Goal: Transaction & Acquisition: Purchase product/service

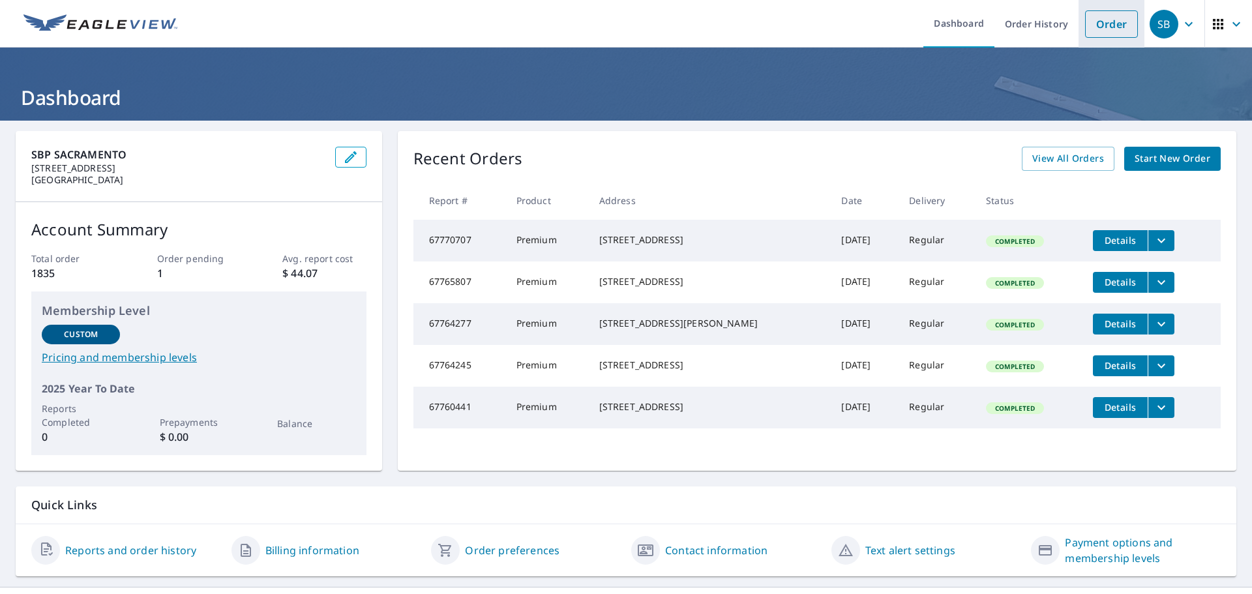
click at [1102, 25] on link "Order" at bounding box center [1111, 23] width 53 height 27
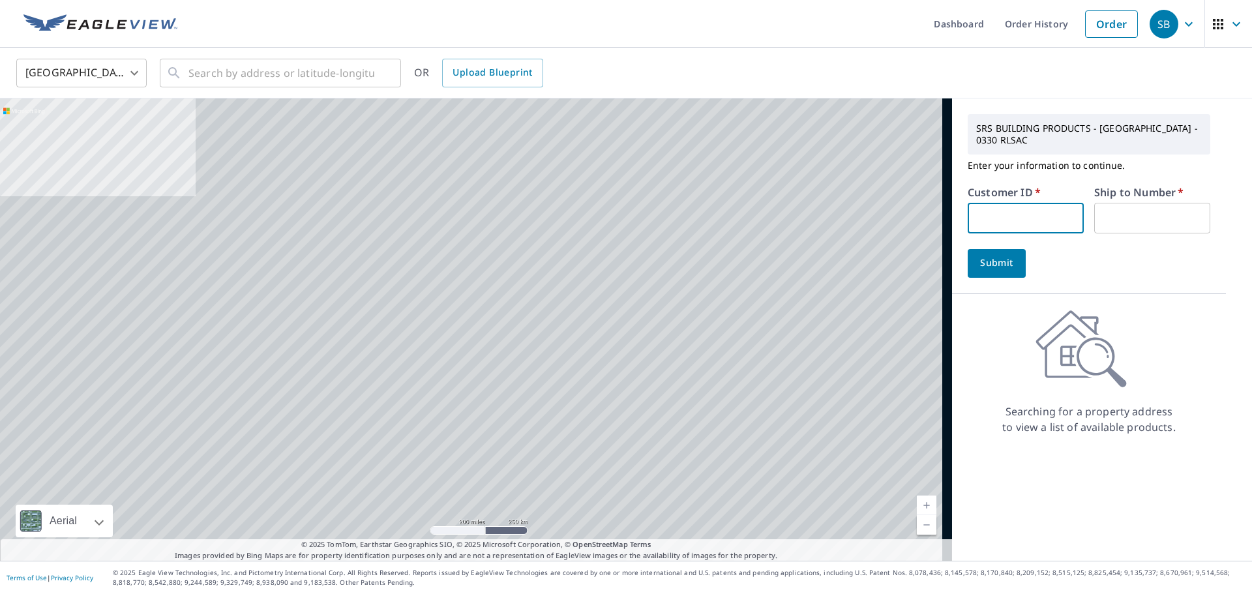
click at [1000, 209] on input "text" at bounding box center [1026, 218] width 116 height 31
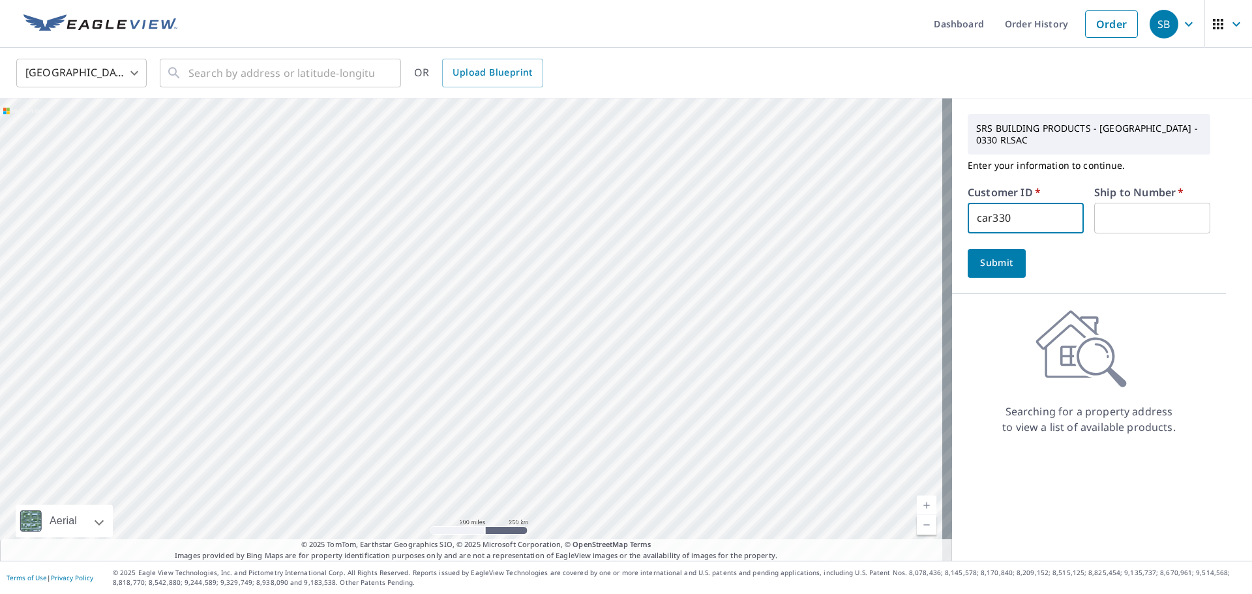
type input "car330"
type input "1"
click at [968, 249] on button "Submit" at bounding box center [997, 263] width 58 height 29
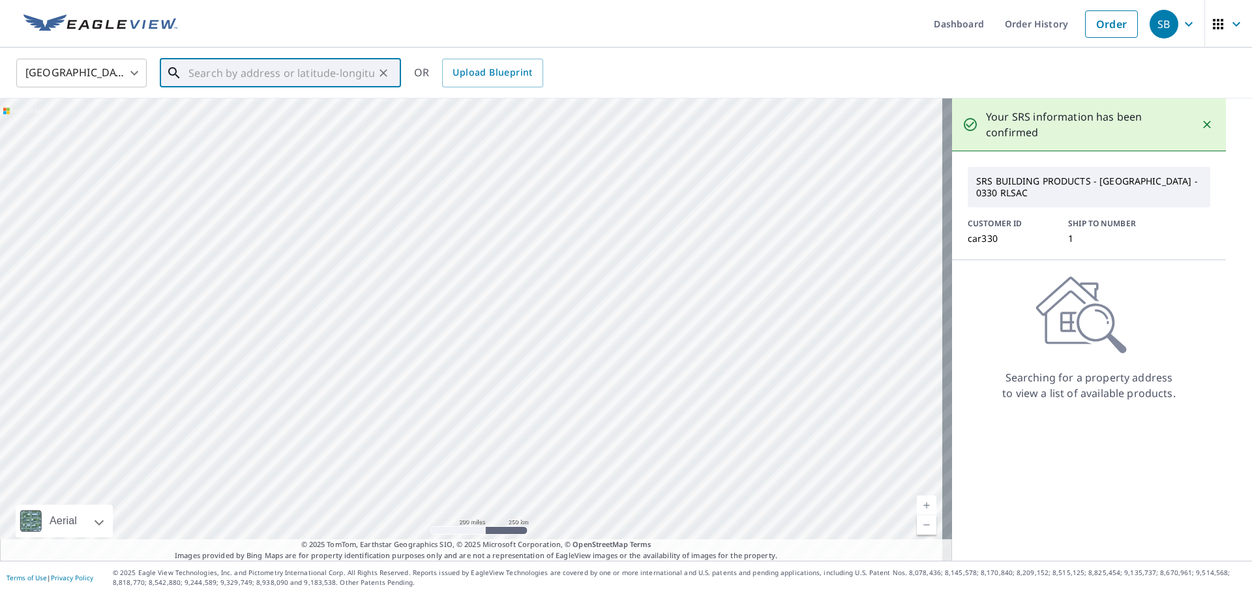
click at [314, 72] on input "text" at bounding box center [282, 73] width 186 height 37
click at [311, 65] on input "[GEOGRAPHIC_DATA]" at bounding box center [282, 73] width 186 height 37
click at [267, 123] on p "[GEOGRAPHIC_DATA]" at bounding box center [288, 125] width 205 height 13
type input "[STREET_ADDRESS]"
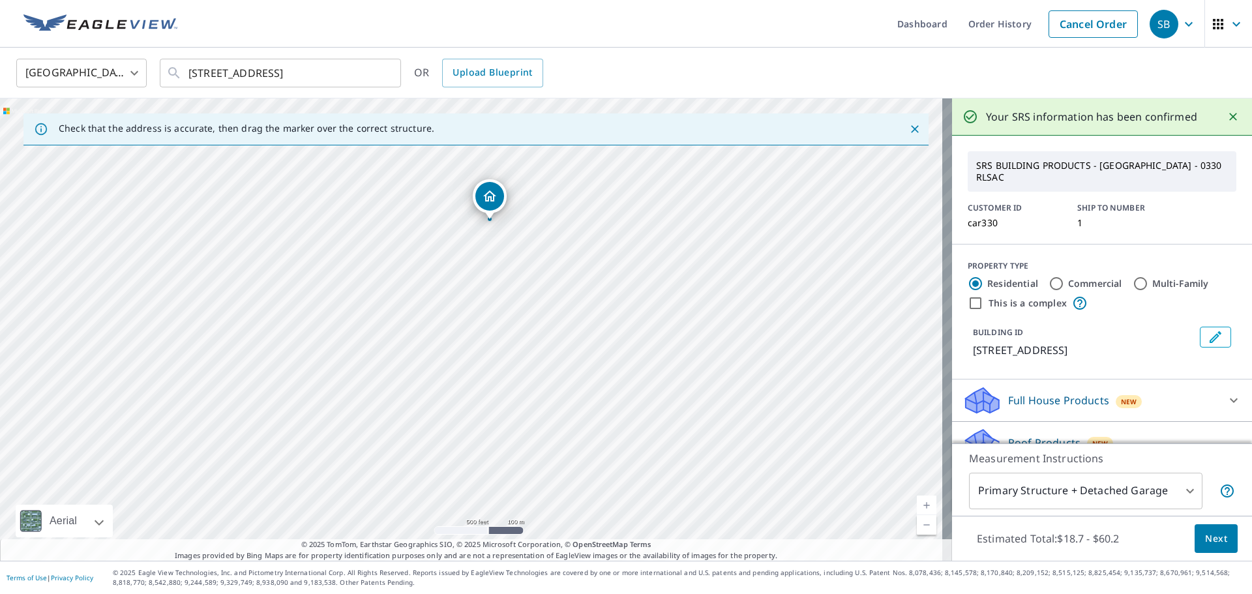
drag, startPoint x: 528, startPoint y: 393, endPoint x: 528, endPoint y: 264, distance: 129.2
click at [528, 264] on div "[STREET_ADDRESS]" at bounding box center [476, 329] width 952 height 462
click at [1216, 542] on span "Next" at bounding box center [1216, 539] width 22 height 16
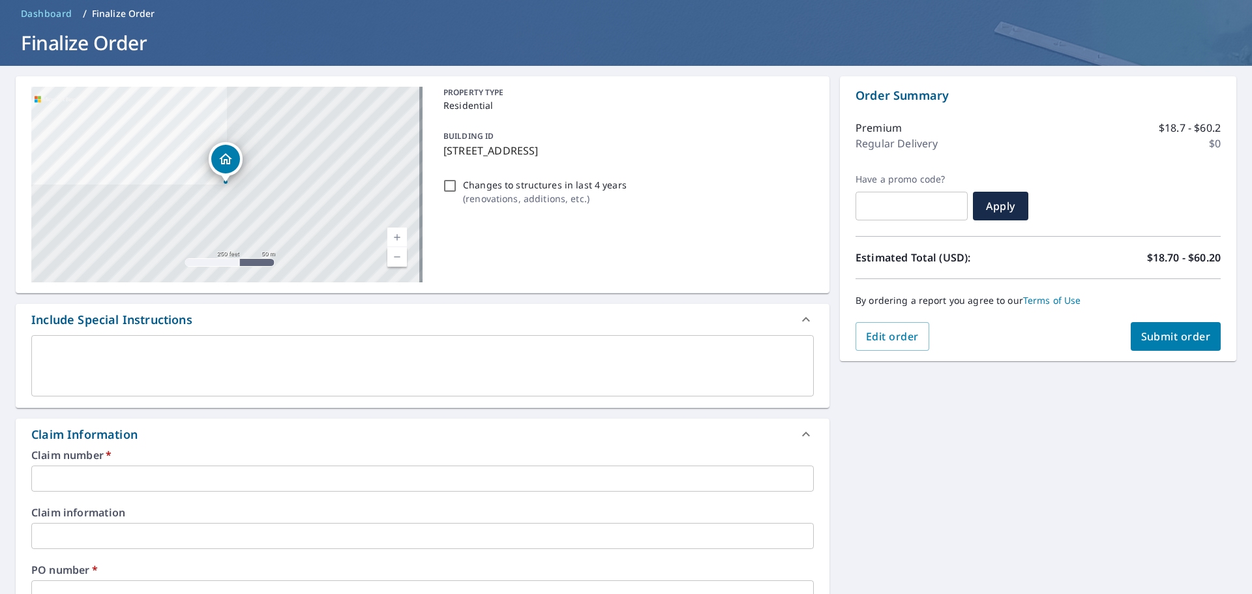
scroll to position [130, 0]
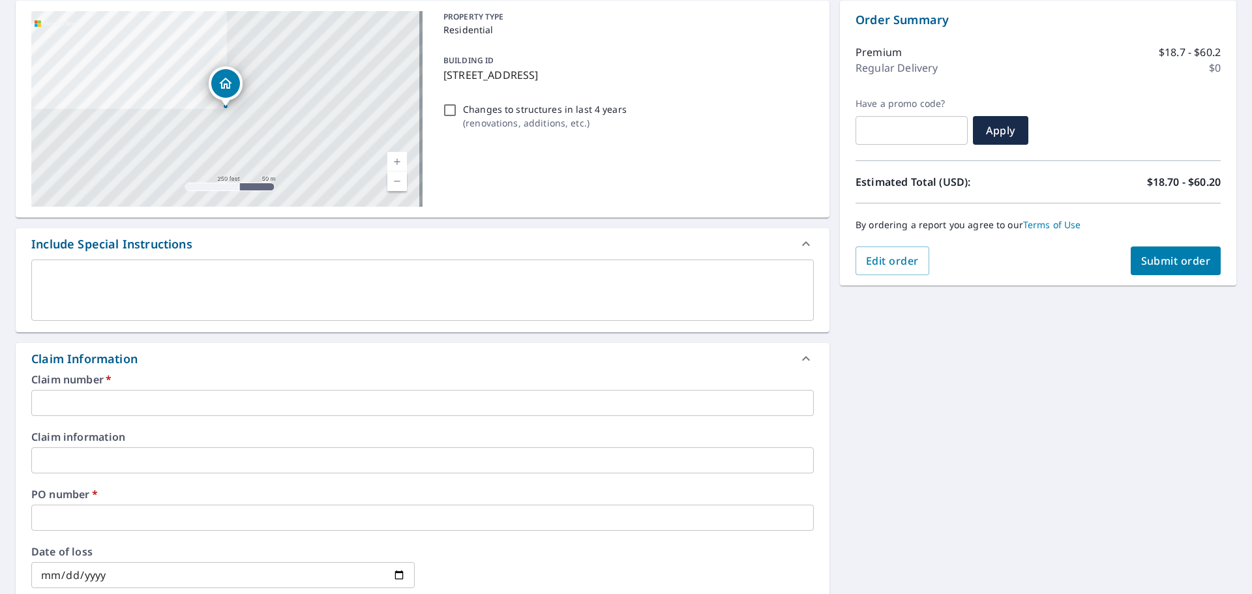
click at [89, 414] on input "text" at bounding box center [422, 403] width 783 height 26
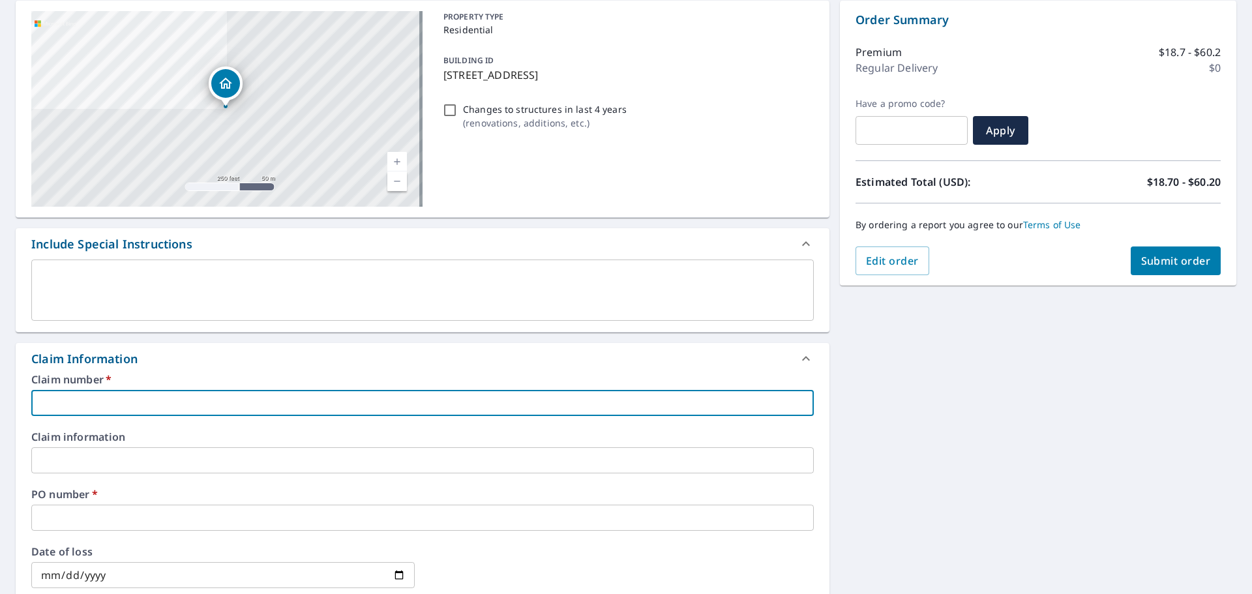
type input "C"
checkbox input "true"
type input "CA"
checkbox input "true"
type input "CAL"
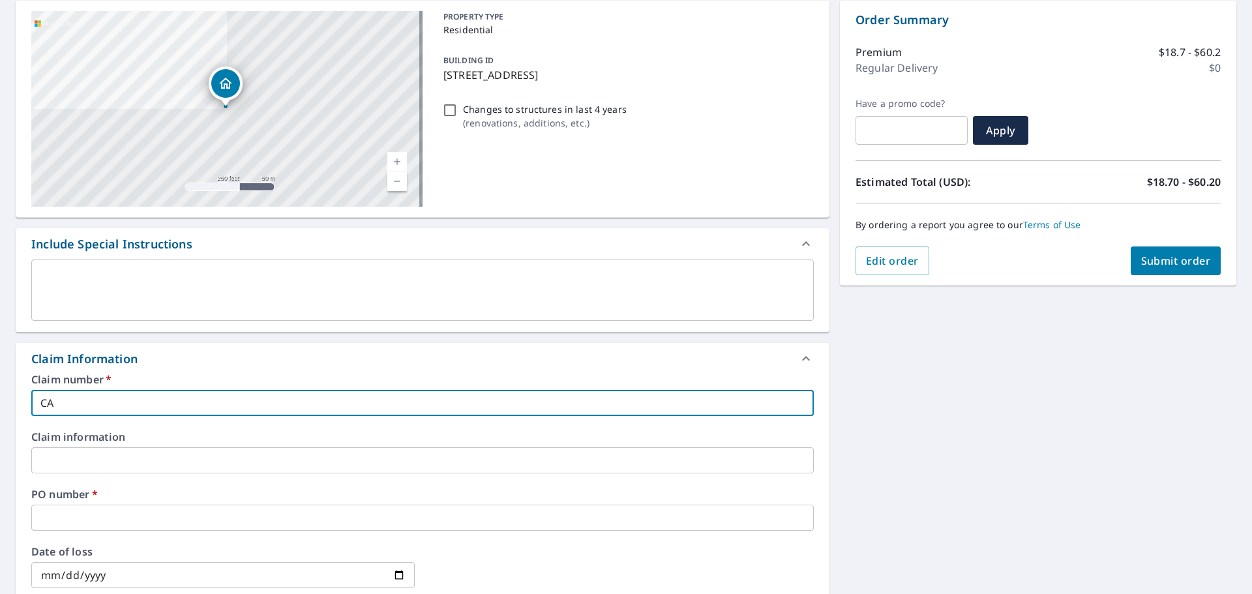
checkbox input "true"
type input "CALI"
checkbox input "true"
type input "CALIB"
checkbox input "true"
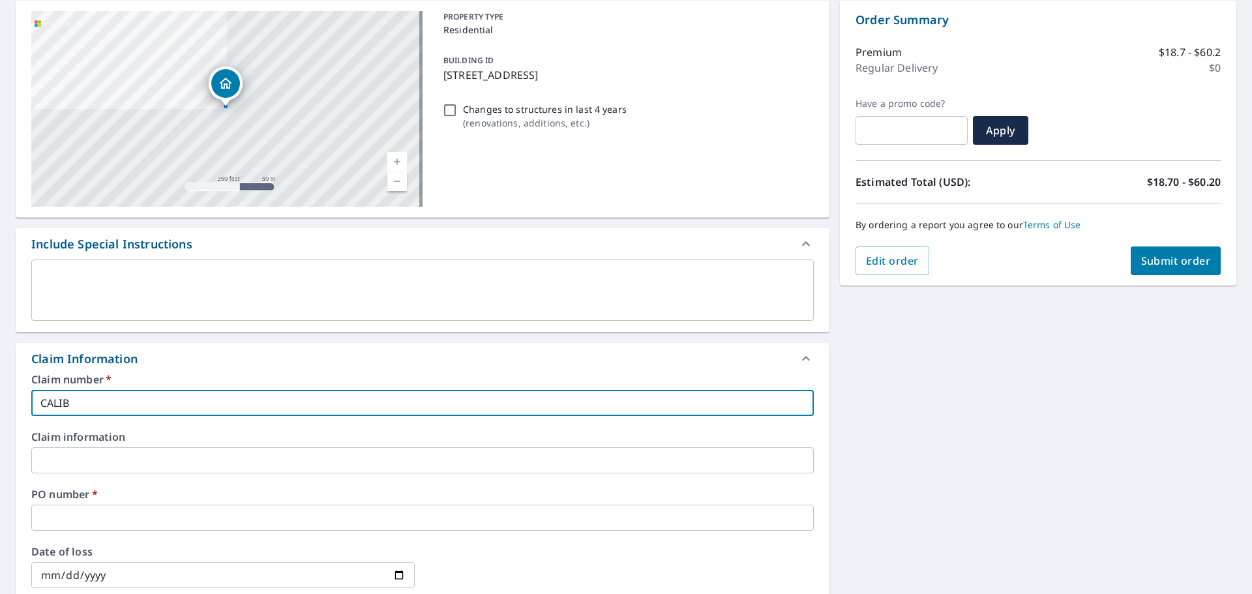
type input "CALIBE"
checkbox input "true"
type input "CALIBER"
checkbox input "true"
type input "CALIBER"
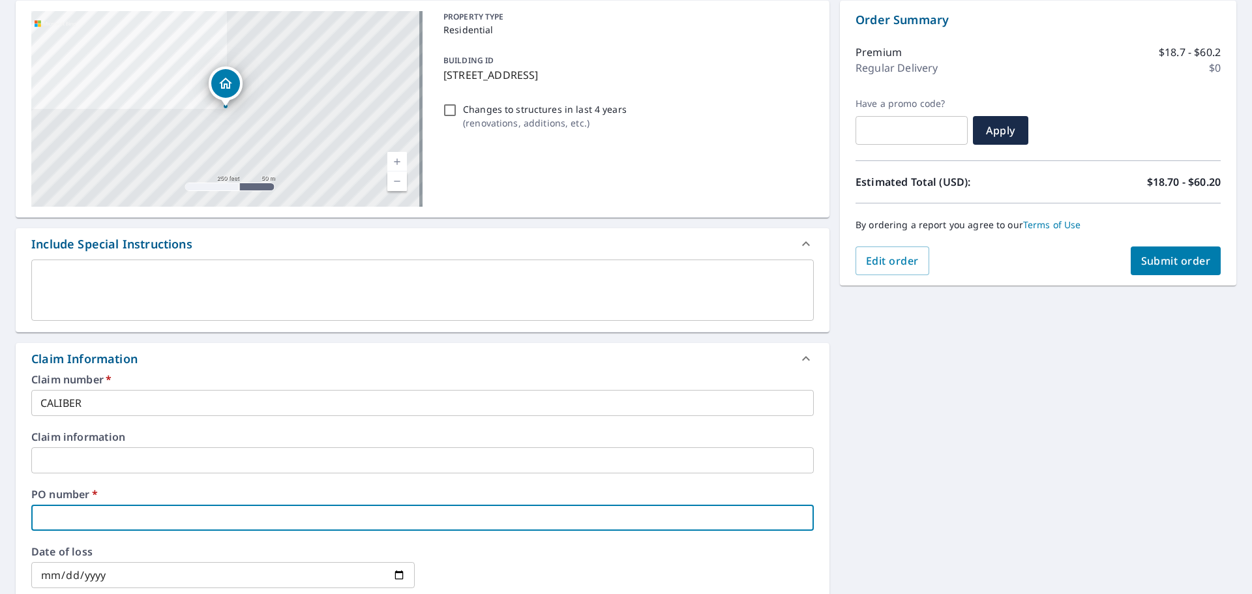
type input "6"
checkbox input "true"
type input "63"
checkbox input "true"
type input "632"
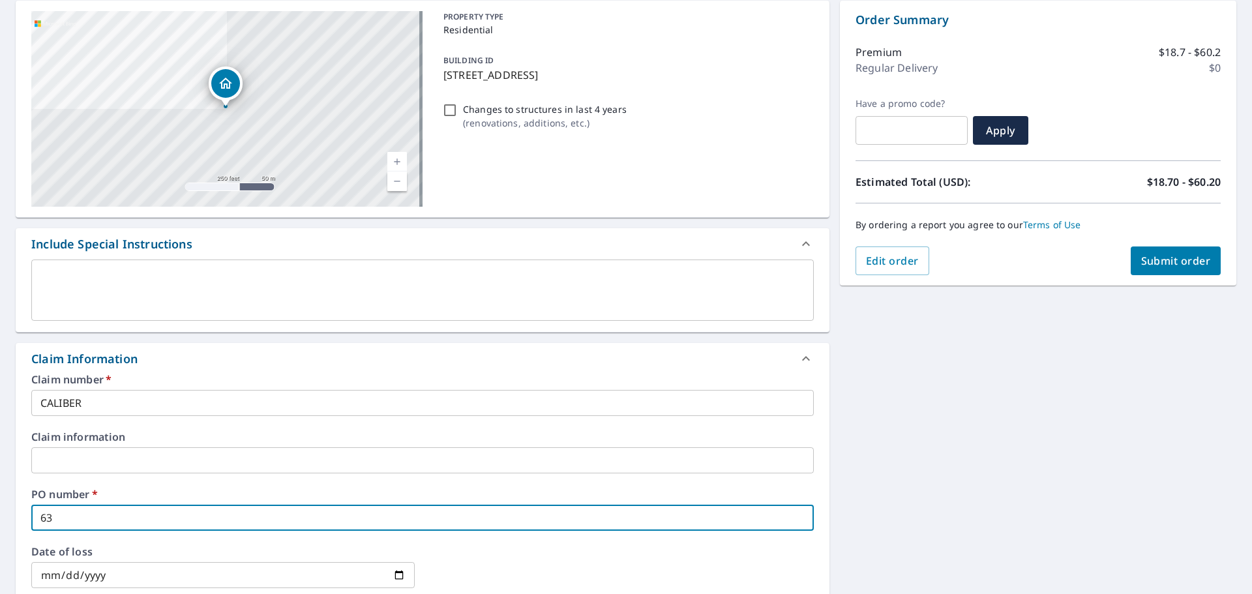
checkbox input "true"
type input "6325"
checkbox input "true"
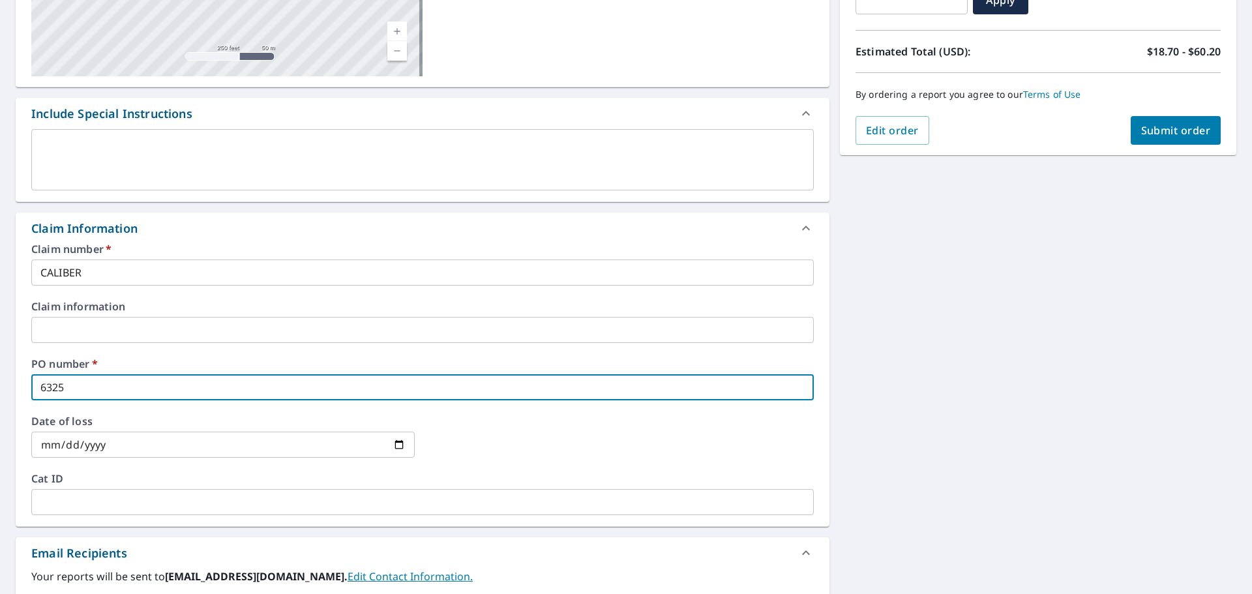
scroll to position [457, 0]
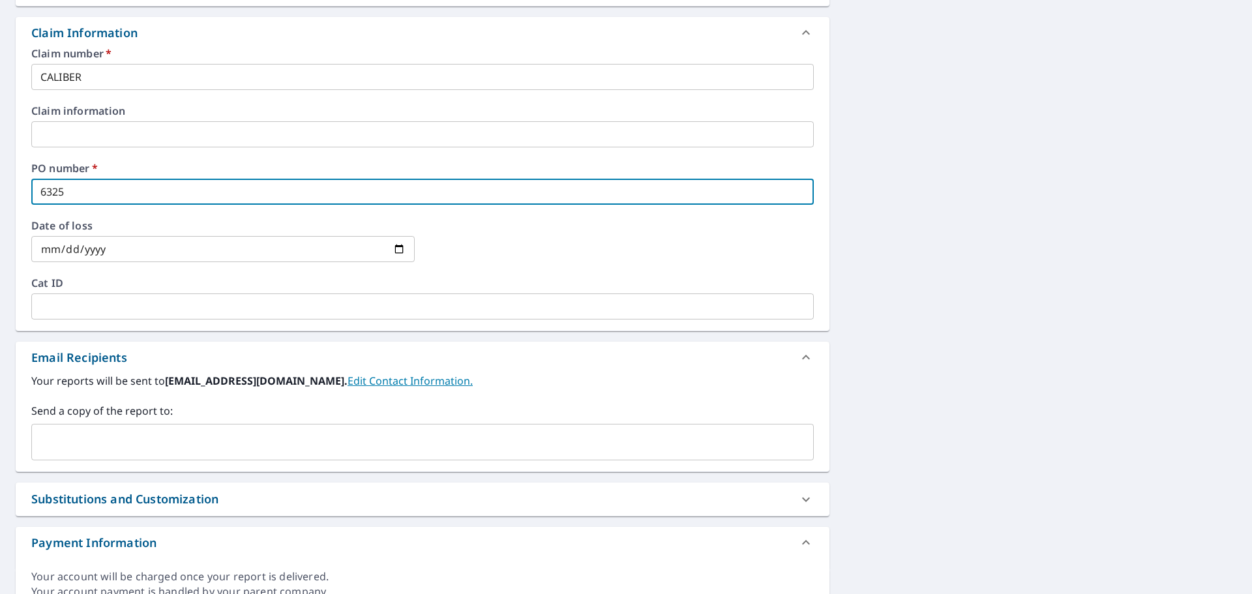
click at [79, 457] on div "​" at bounding box center [422, 442] width 783 height 37
type input "6325"
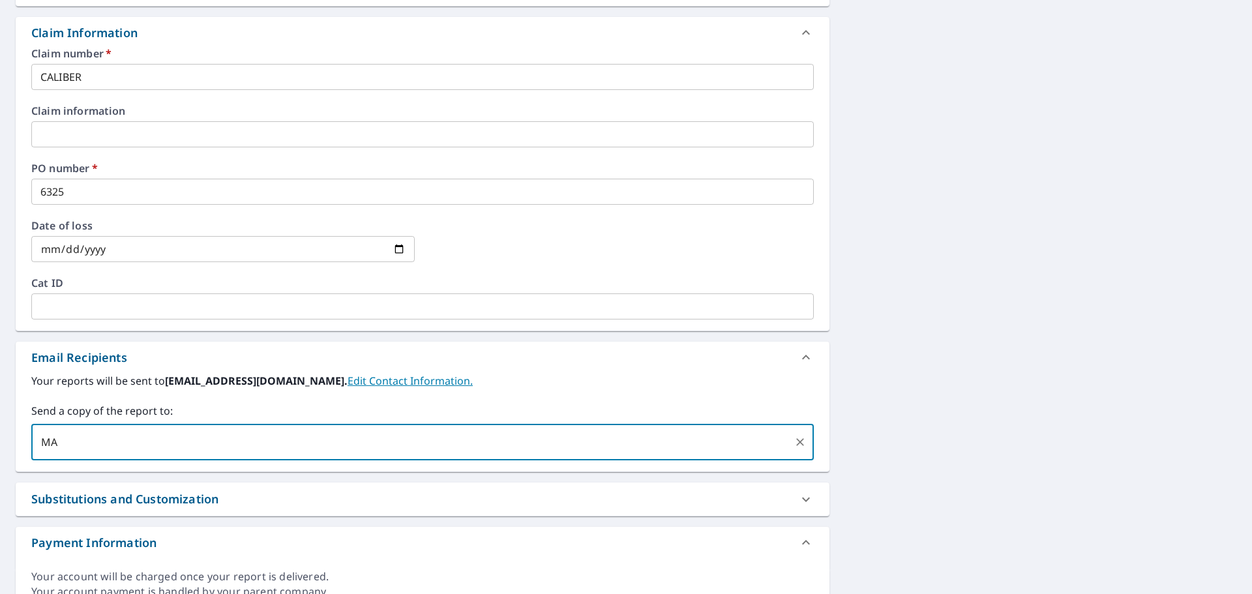
type input "M"
type input "[EMAIL_ADDRESS][PERSON_NAME][DOMAIN_NAME]"
click at [1145, 273] on div "[STREET_ADDRESS] Aerial Road A standard road map Aerial A detailed look from ab…" at bounding box center [626, 142] width 1252 height 957
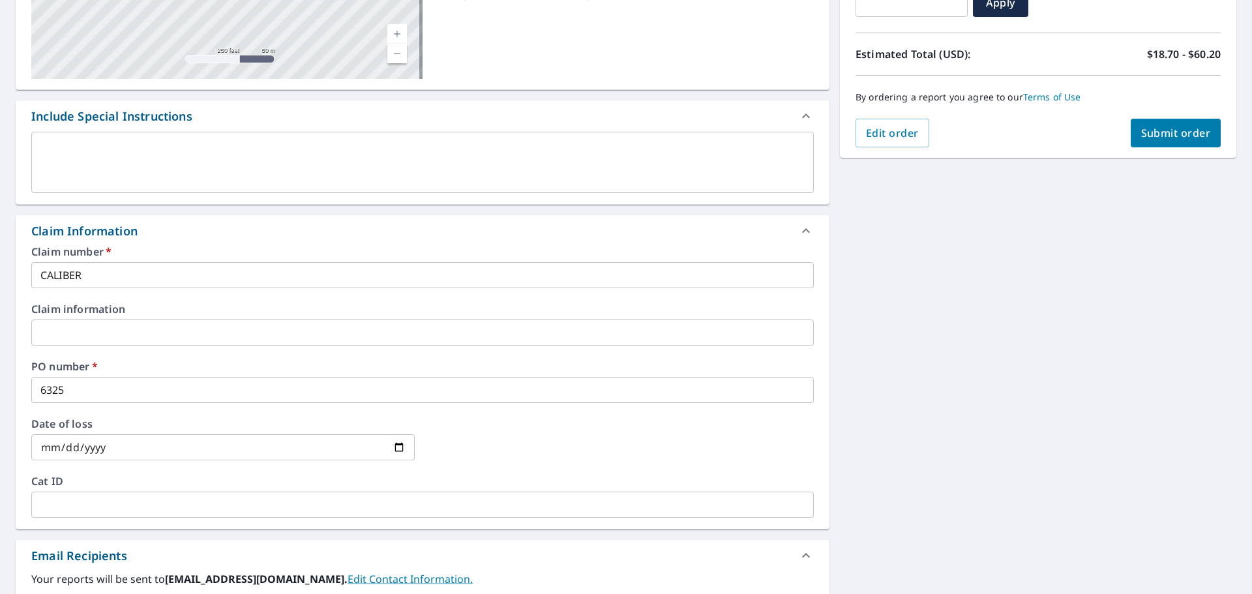
scroll to position [0, 0]
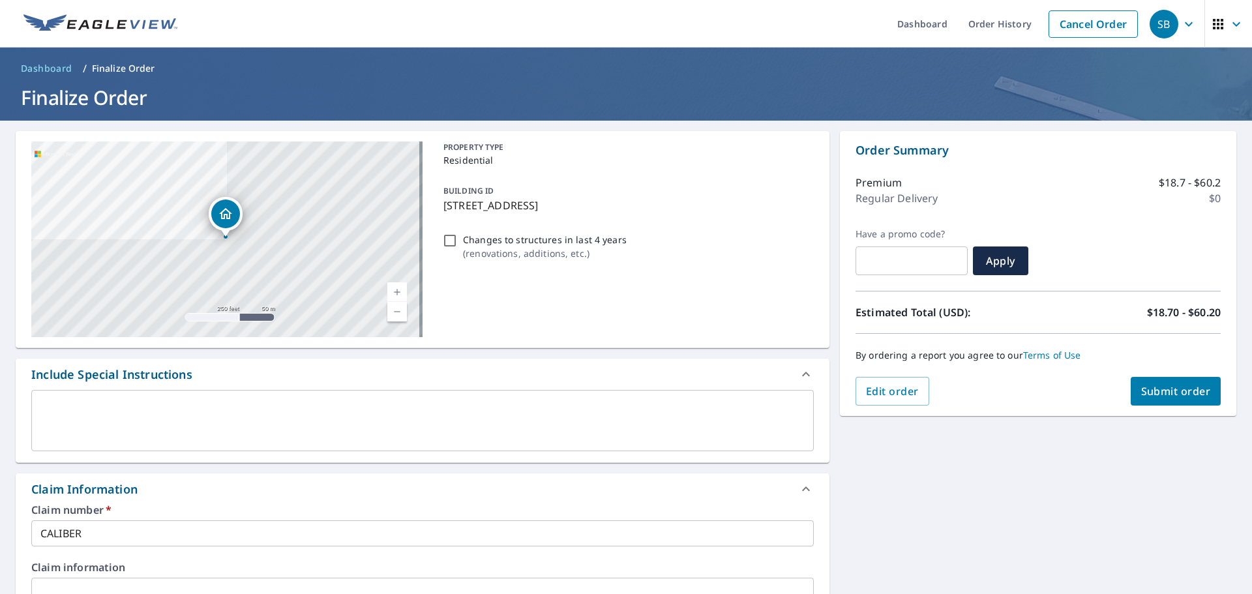
click at [1178, 388] on span "Submit order" at bounding box center [1176, 391] width 70 height 14
checkbox input "true"
